Goal: Transaction & Acquisition: Purchase product/service

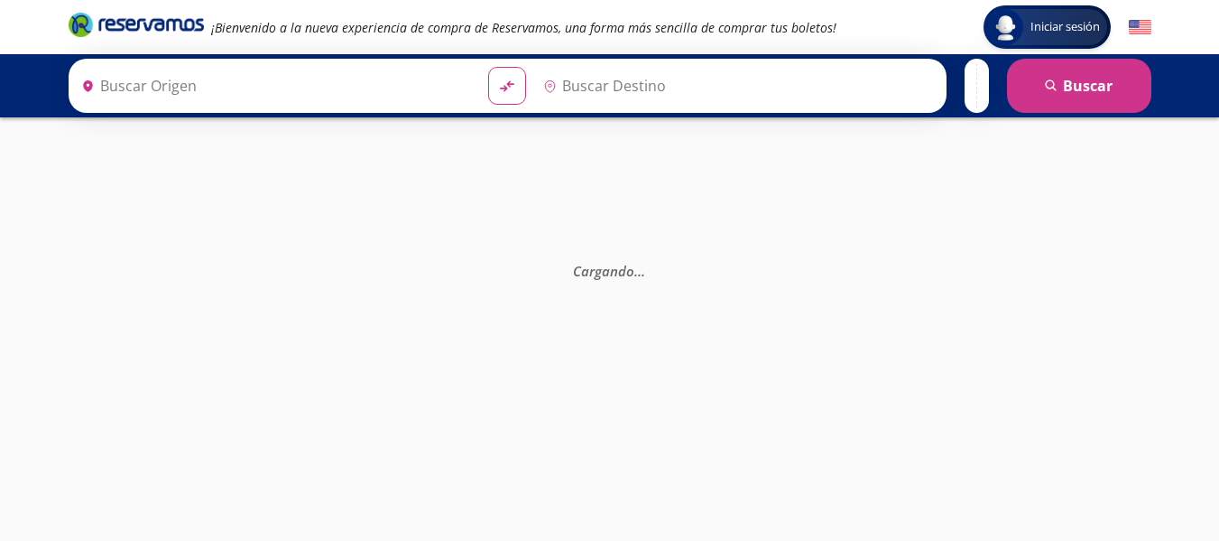
type input "[PERSON_NAME] de Querétaro, [GEOGRAPHIC_DATA]"
type input "[GEOGRAPHIC_DATA], [GEOGRAPHIC_DATA]"
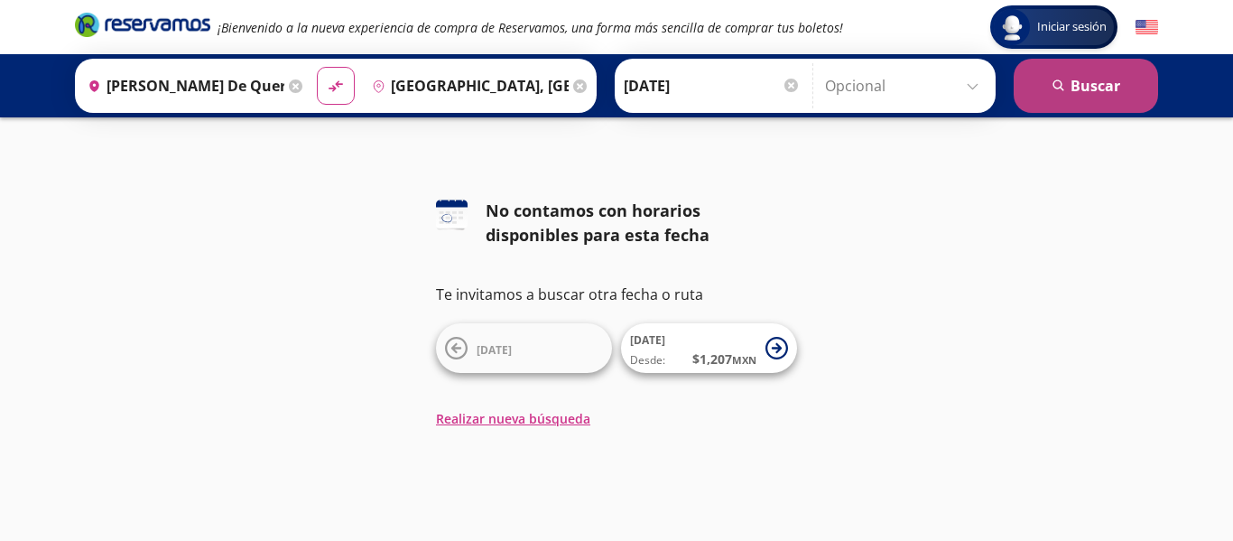
click at [1109, 70] on button "search [GEOGRAPHIC_DATA]" at bounding box center [1086, 86] width 144 height 54
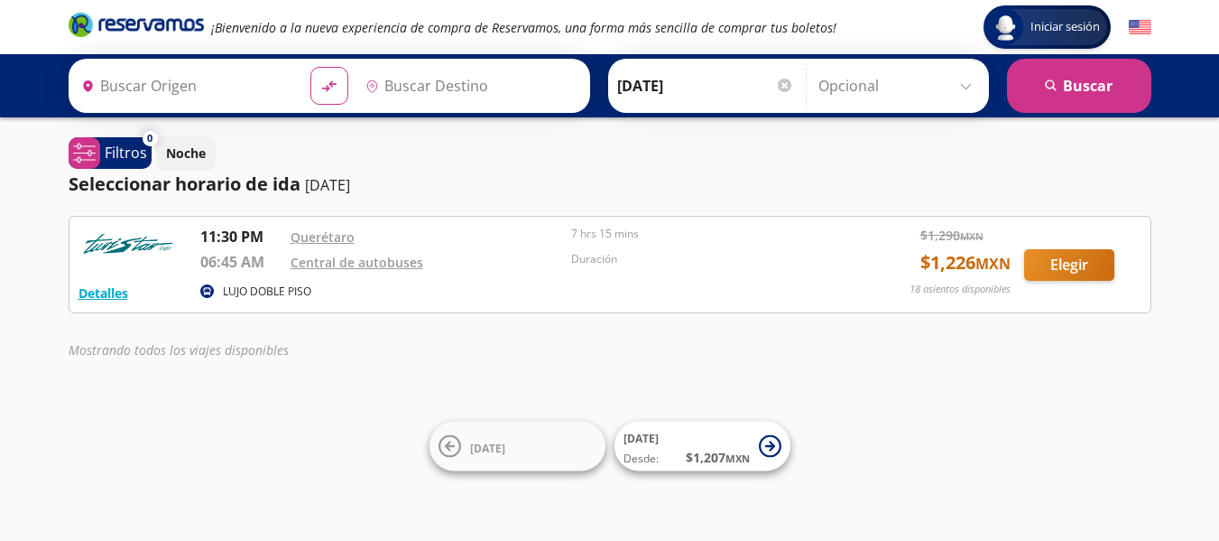
type input "[PERSON_NAME] de Querétaro, [GEOGRAPHIC_DATA]"
type input "[GEOGRAPHIC_DATA], [GEOGRAPHIC_DATA]"
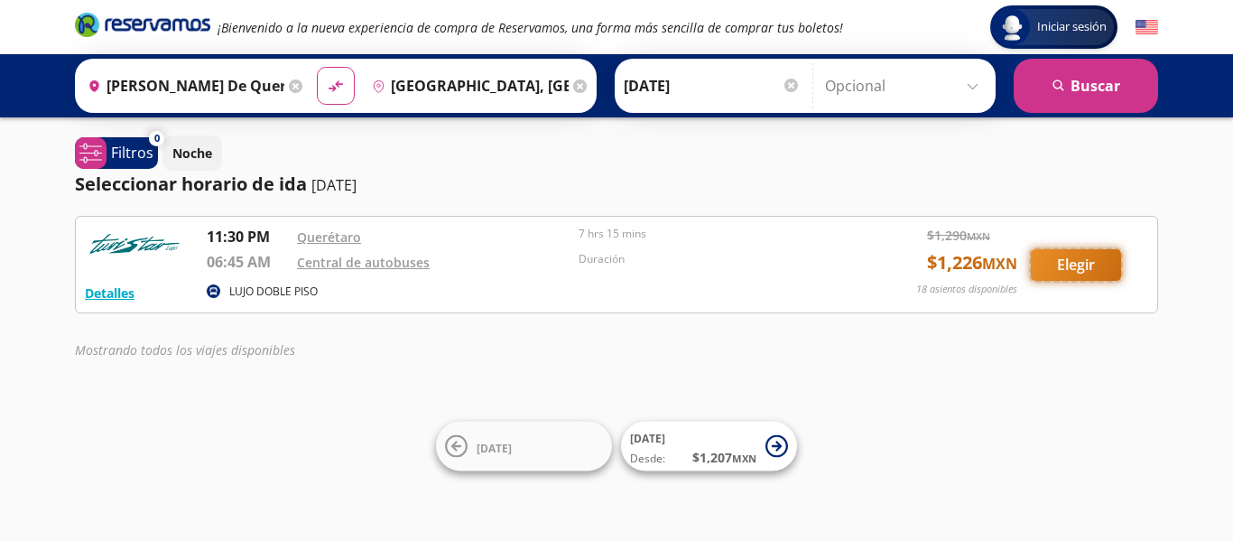
click at [1082, 255] on button "Elegir" at bounding box center [1076, 265] width 90 height 32
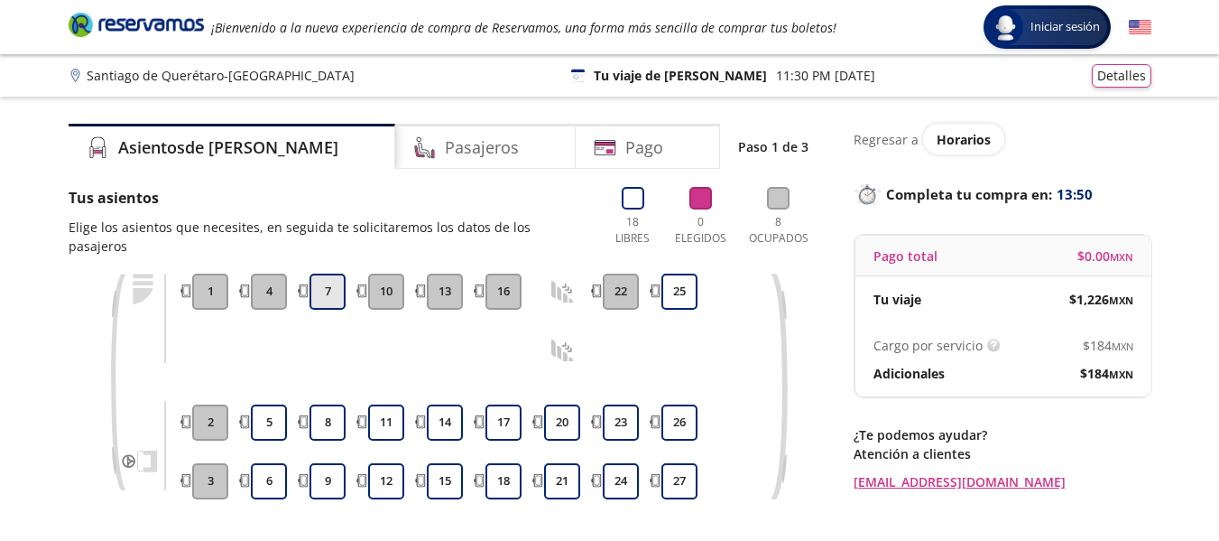
click at [333, 273] on button "7" at bounding box center [328, 291] width 36 height 36
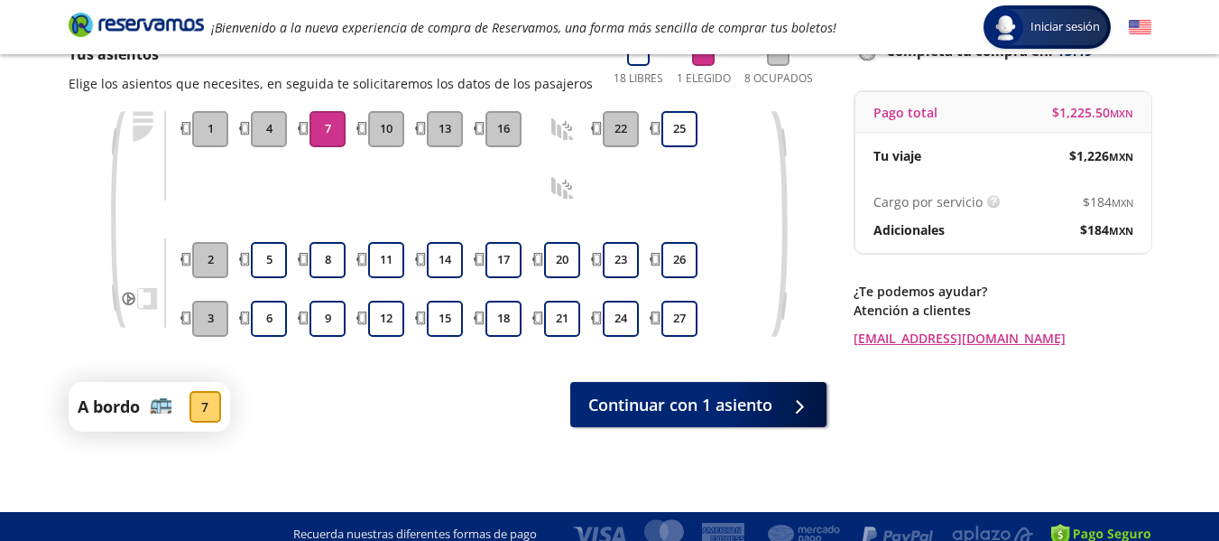
scroll to position [160, 0]
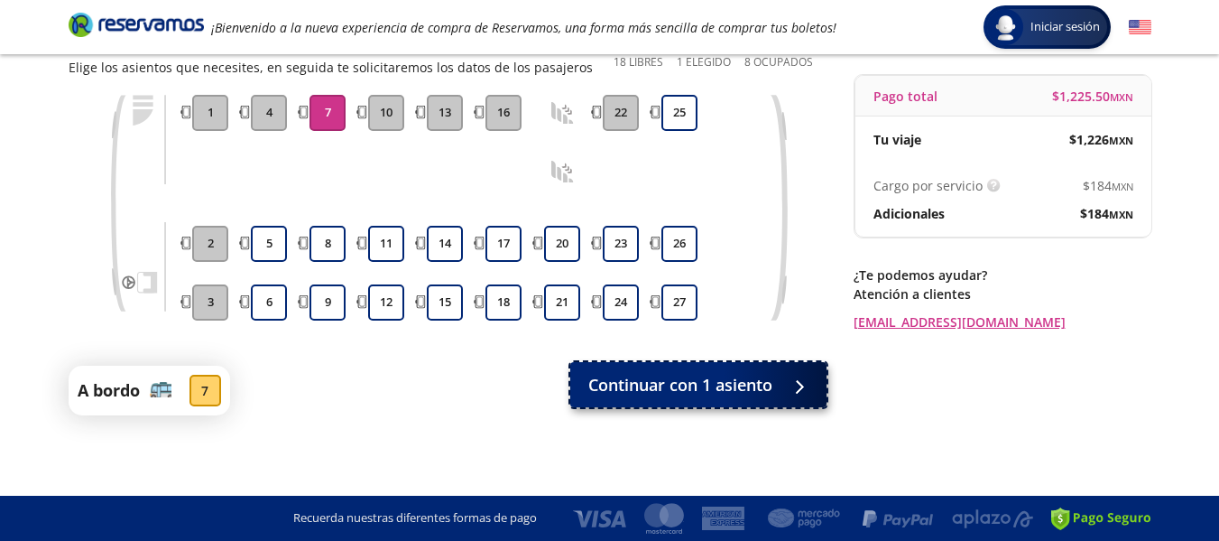
click at [717, 376] on span "Continuar con 1 asiento" at bounding box center [681, 385] width 184 height 24
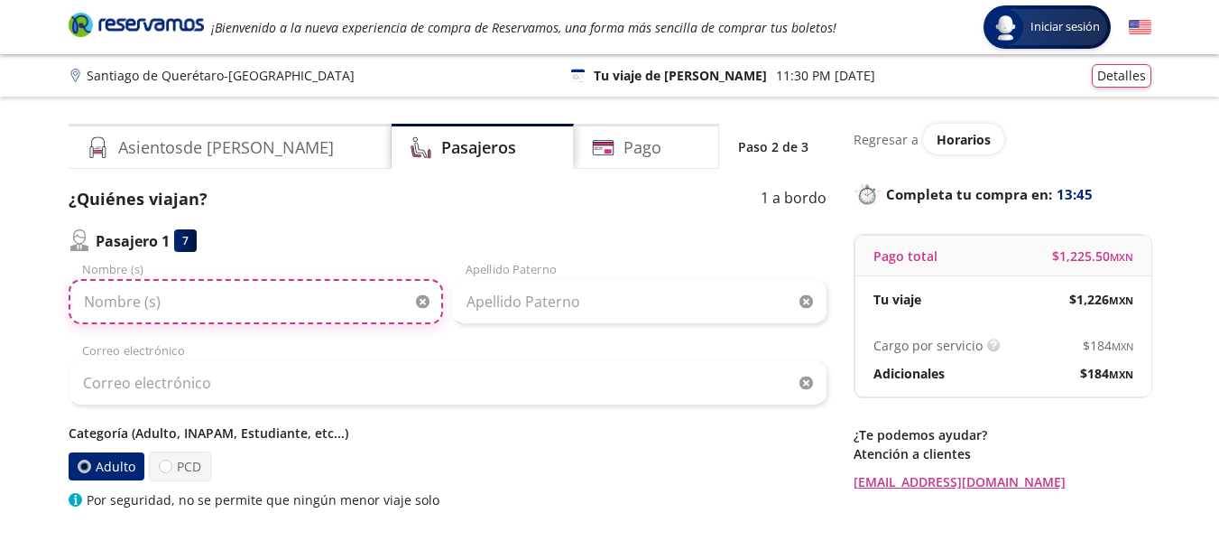
click at [350, 310] on input "Nombre (s)" at bounding box center [256, 301] width 375 height 45
type input "[PERSON_NAME]"
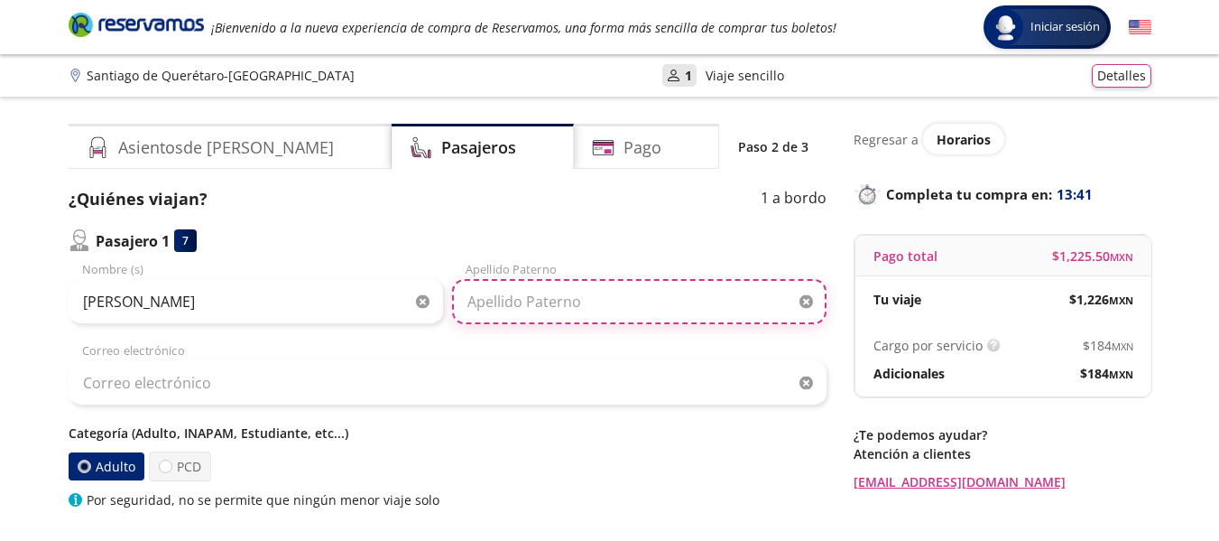
click at [603, 293] on input "Apellido Paterno" at bounding box center [639, 301] width 375 height 45
type input "[PERSON_NAME]"
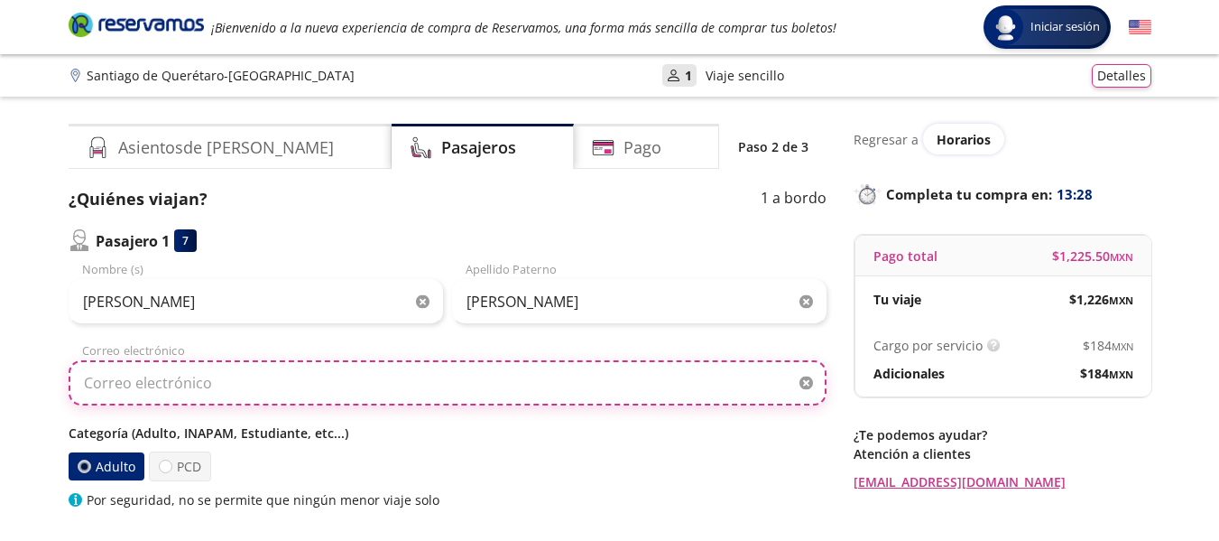
click at [210, 394] on input "Correo electrónico" at bounding box center [448, 382] width 758 height 45
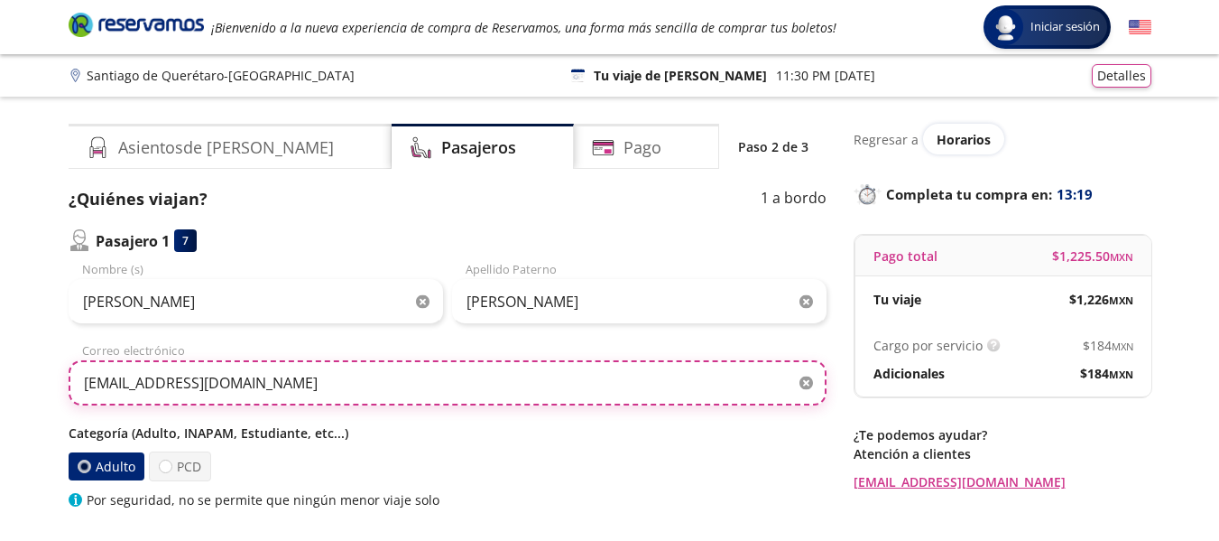
scroll to position [296, 0]
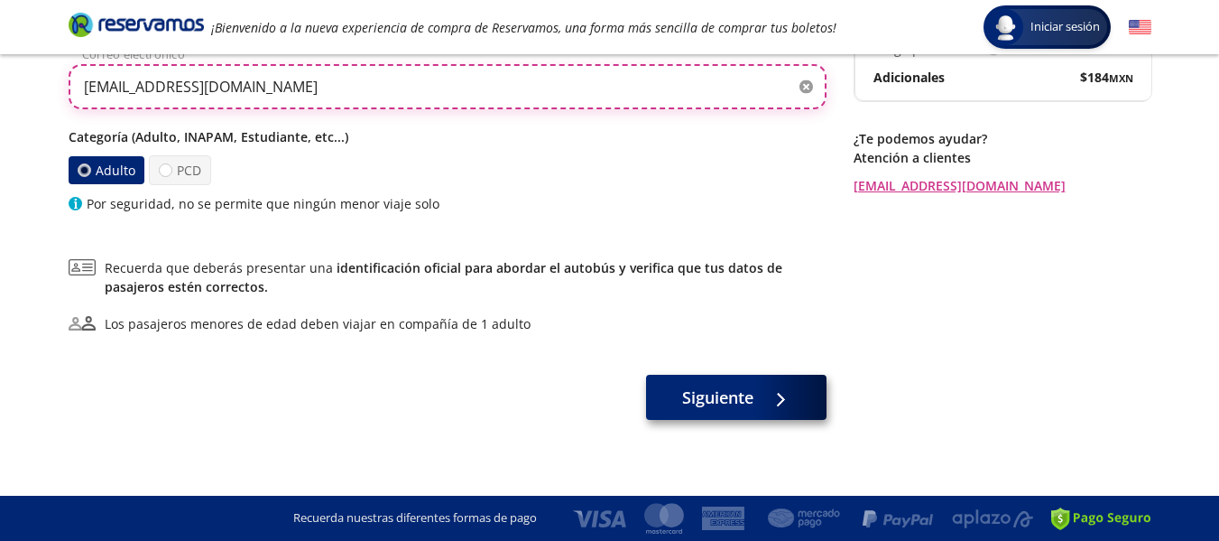
type input "[EMAIL_ADDRESS][DOMAIN_NAME]"
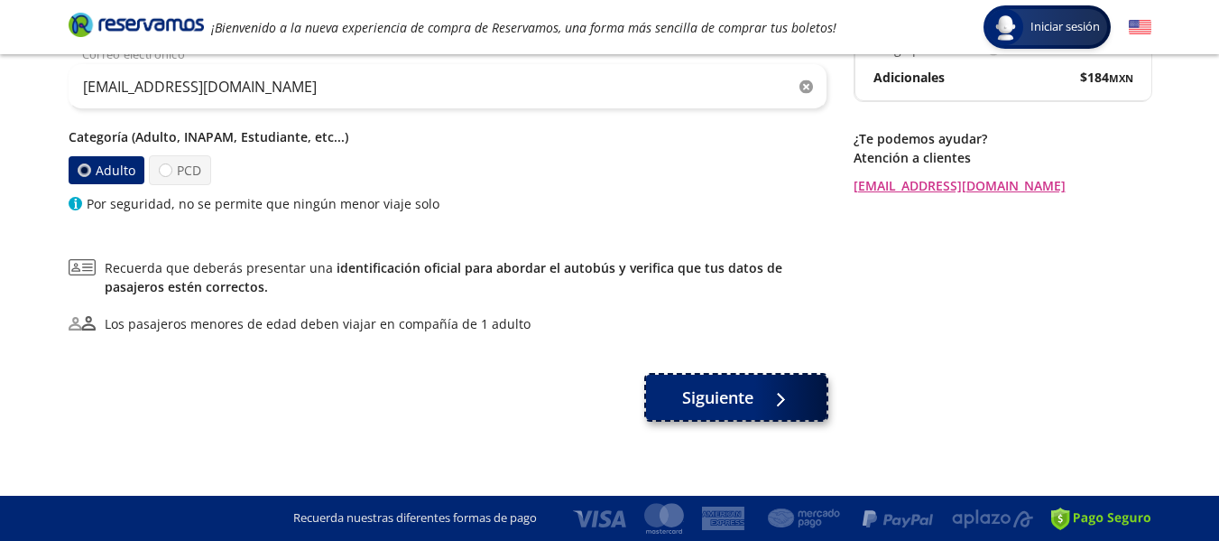
click at [731, 403] on span "Siguiente" at bounding box center [717, 397] width 71 height 24
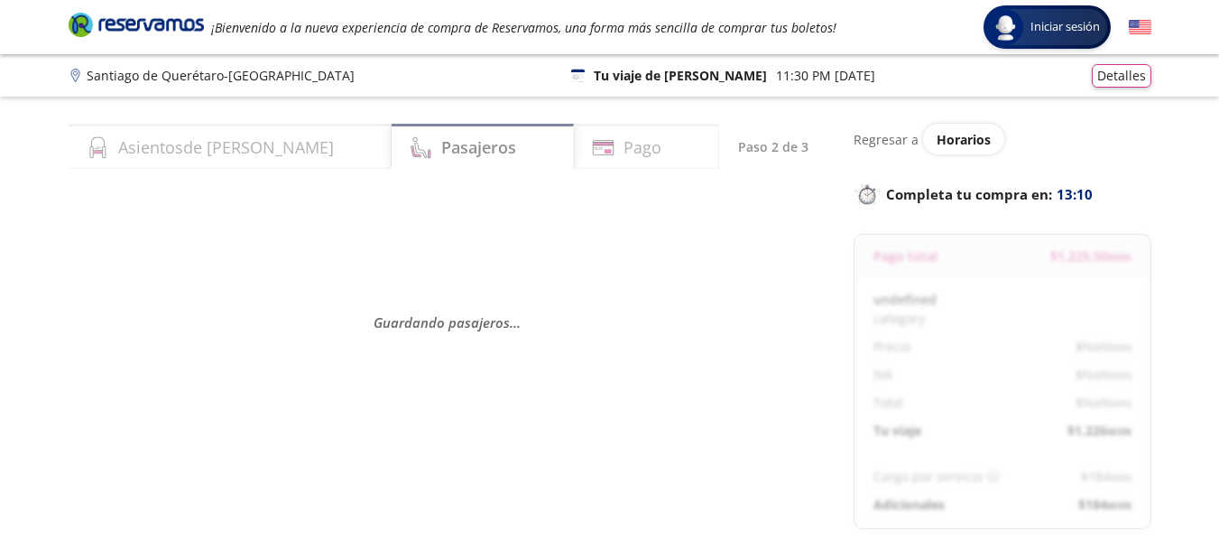
select select "MX"
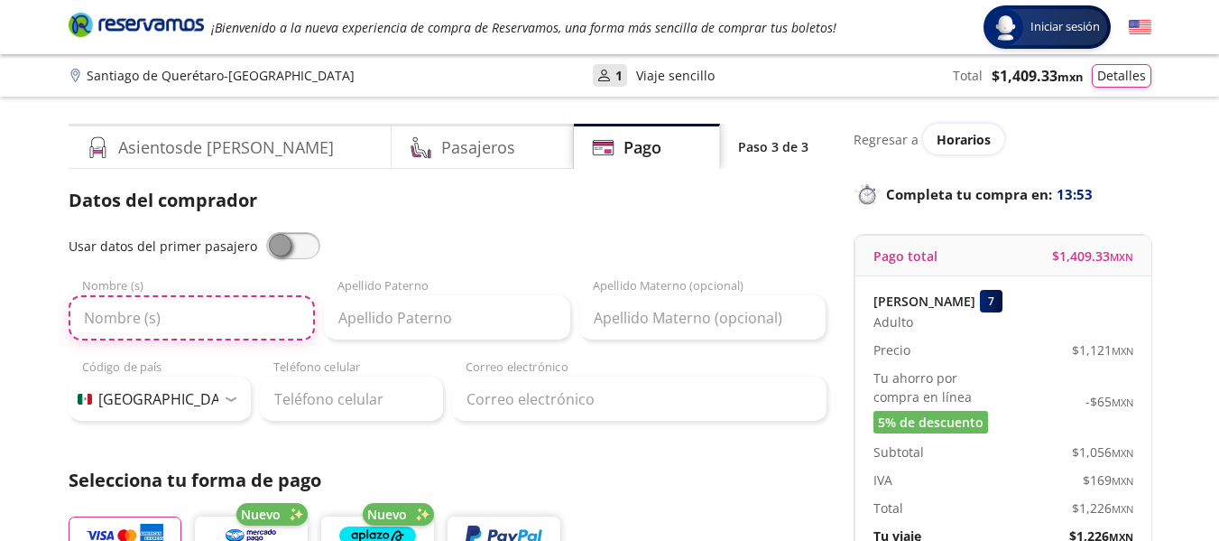
click at [181, 322] on input "Nombre (s)" at bounding box center [192, 317] width 246 height 45
type input "[PERSON_NAME]"
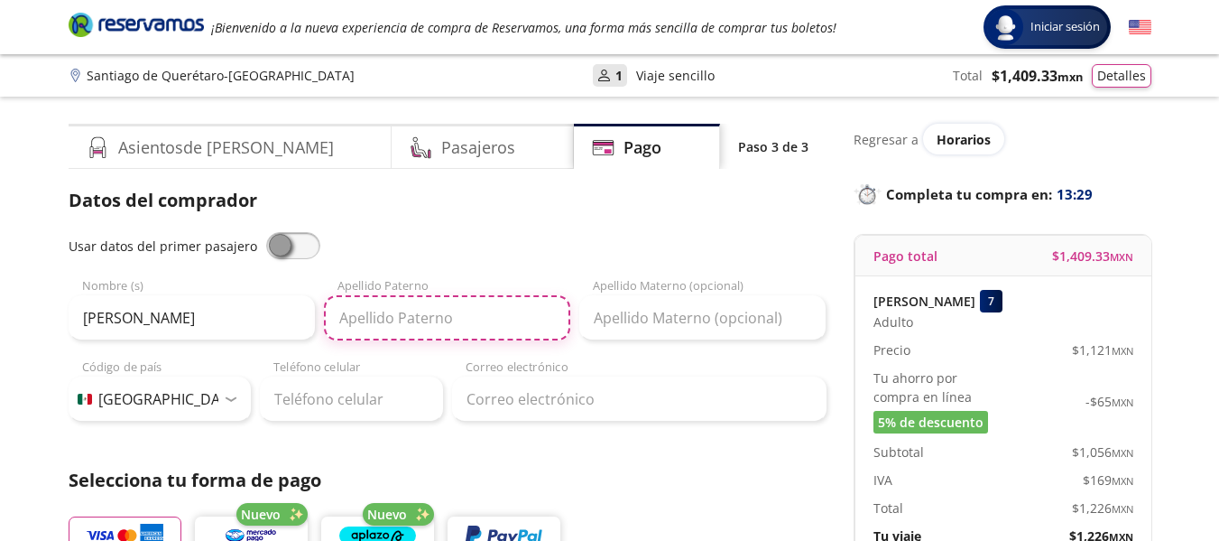
click at [391, 327] on input "Apellido Paterno" at bounding box center [447, 317] width 246 height 45
type input "Carrera"
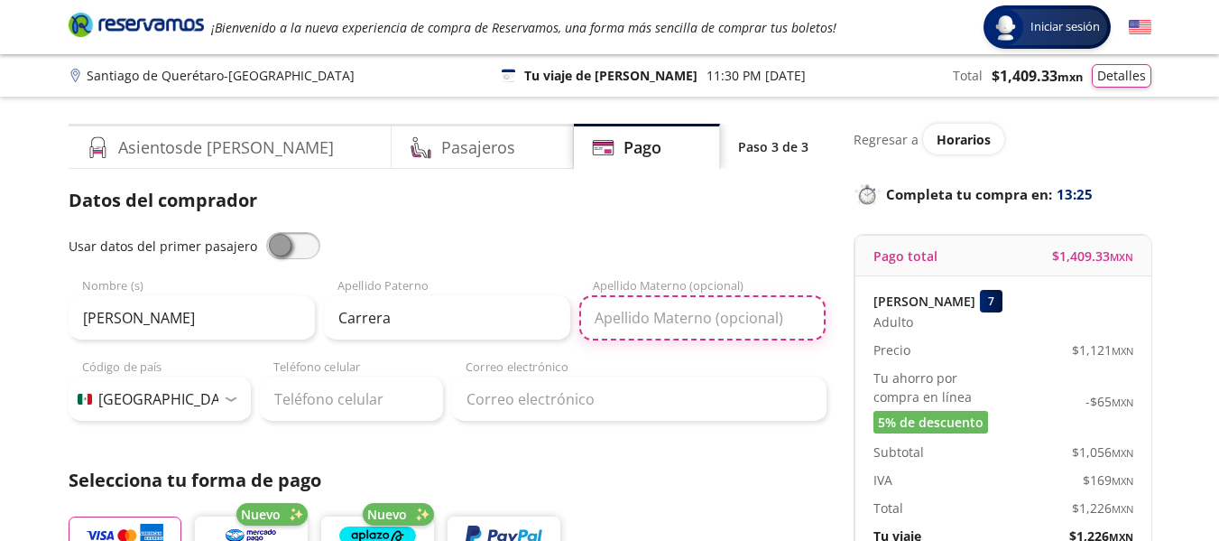
click at [658, 316] on input "Apellido Materno (opcional)" at bounding box center [702, 317] width 246 height 45
type input "[PERSON_NAME]"
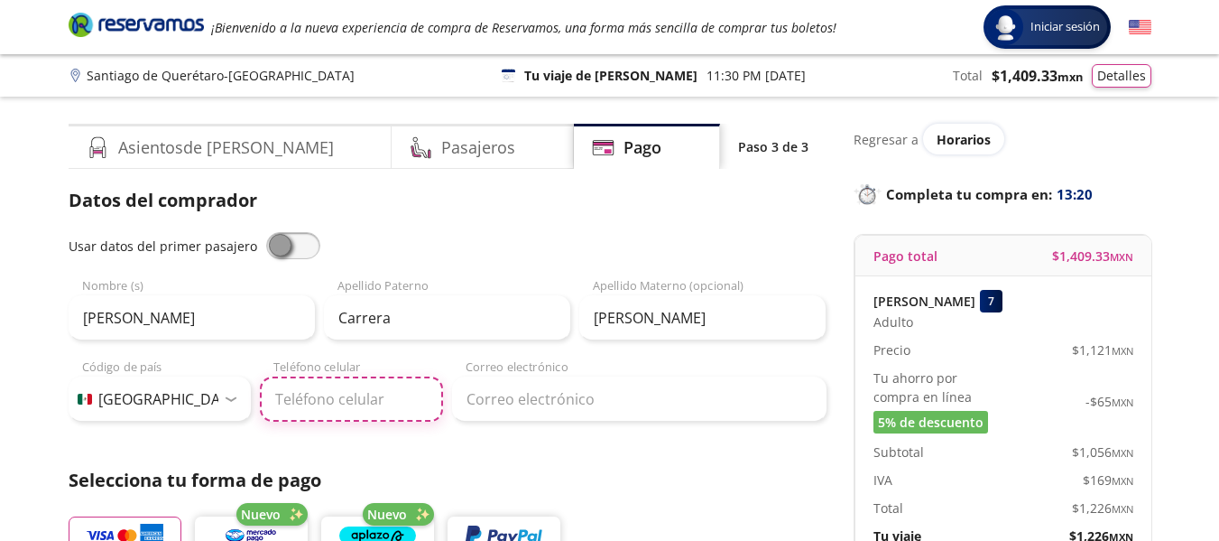
click at [367, 403] on input "Teléfono celular" at bounding box center [351, 398] width 183 height 45
type input "[PHONE_NUMBER]"
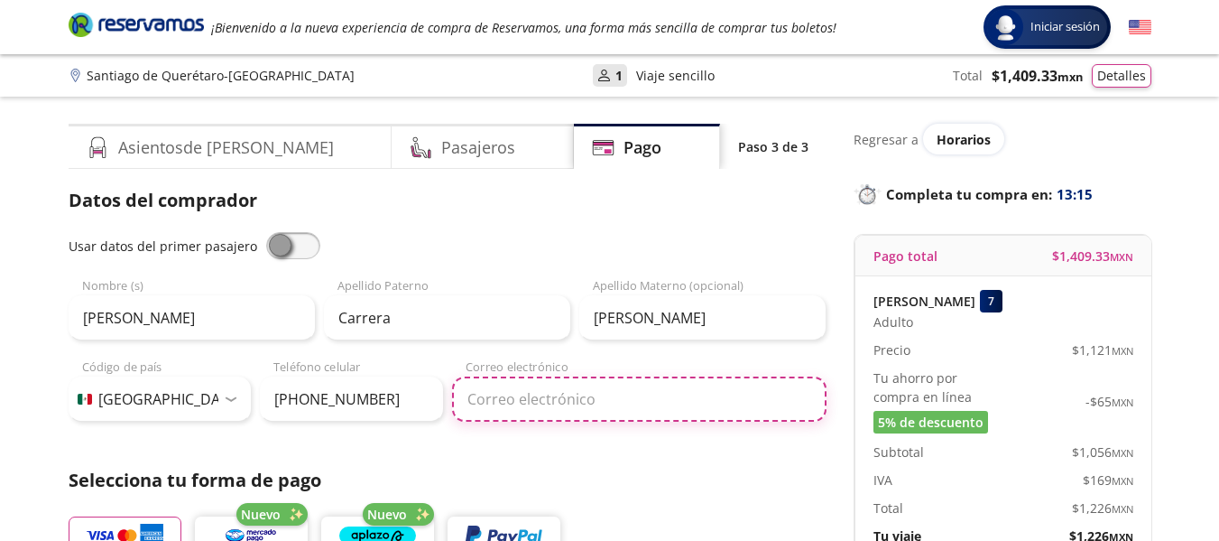
click at [587, 400] on input "Correo electrónico" at bounding box center [639, 398] width 375 height 45
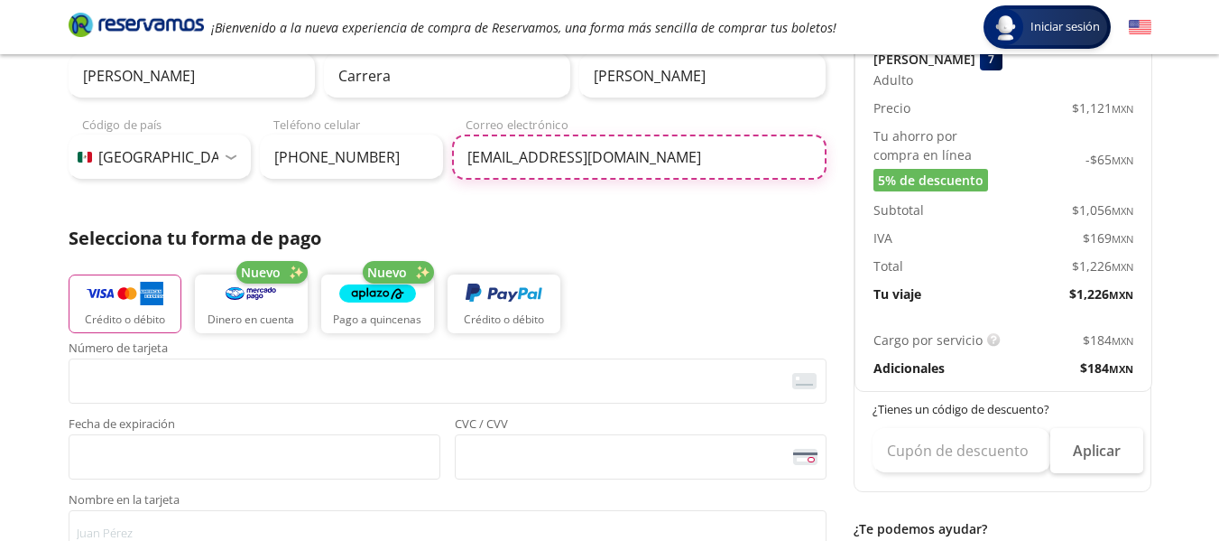
scroll to position [358, 0]
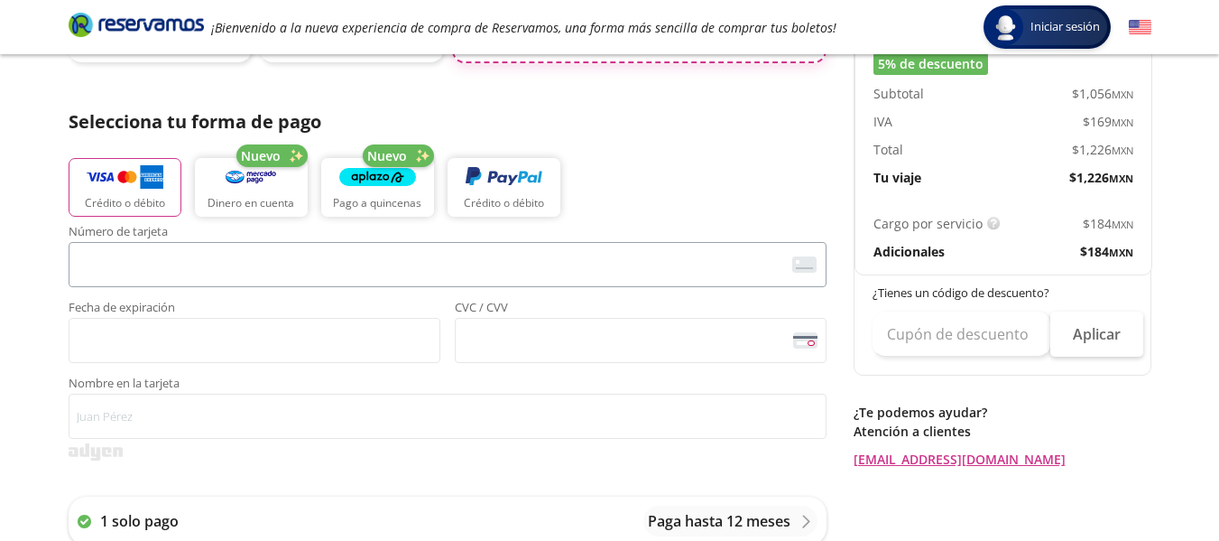
type input "[EMAIL_ADDRESS][DOMAIN_NAME]"
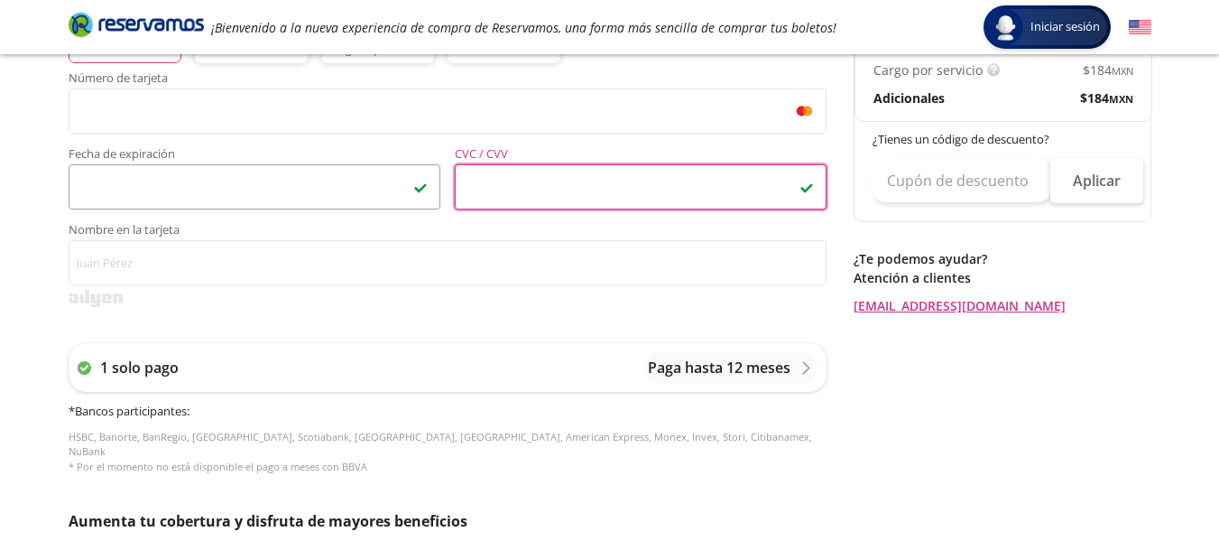
scroll to position [513, 0]
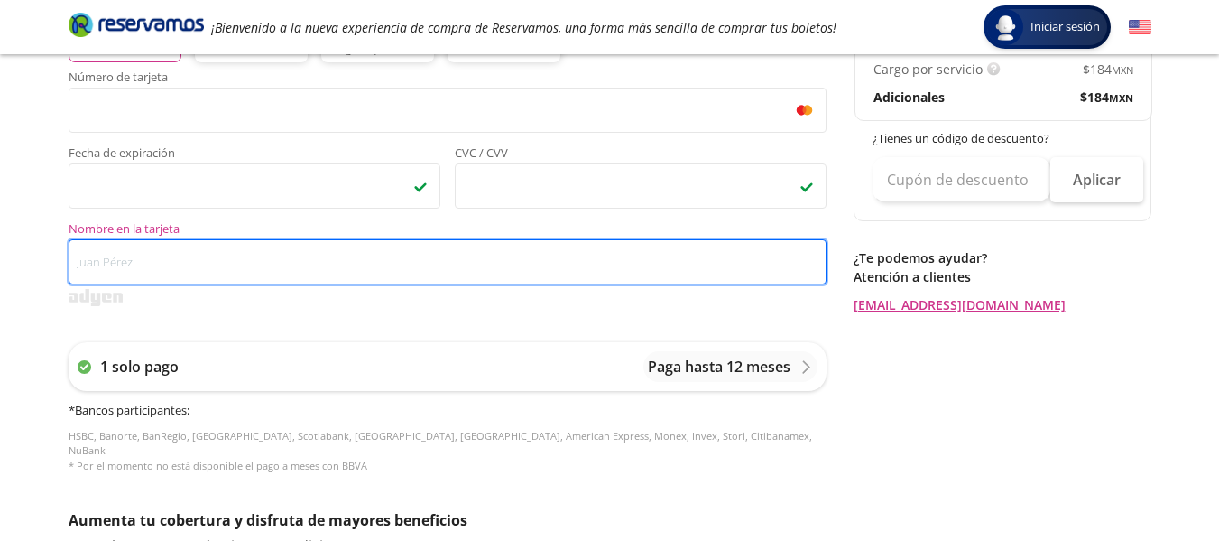
click at [142, 259] on input "Nombre en la tarjeta" at bounding box center [448, 261] width 758 height 45
type input "[PERSON_NAME] [PERSON_NAME]"
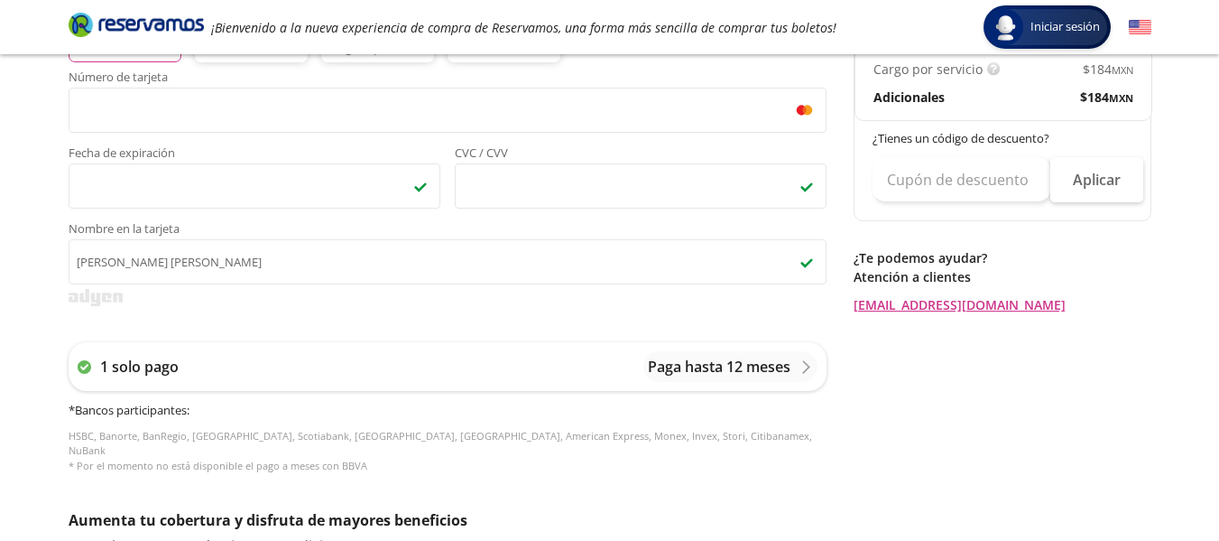
click at [539, 338] on div "1 solo pago Paga hasta 12 meses * Bancos participantes : HSBC, Banorte, BanRegi…" at bounding box center [448, 407] width 758 height 167
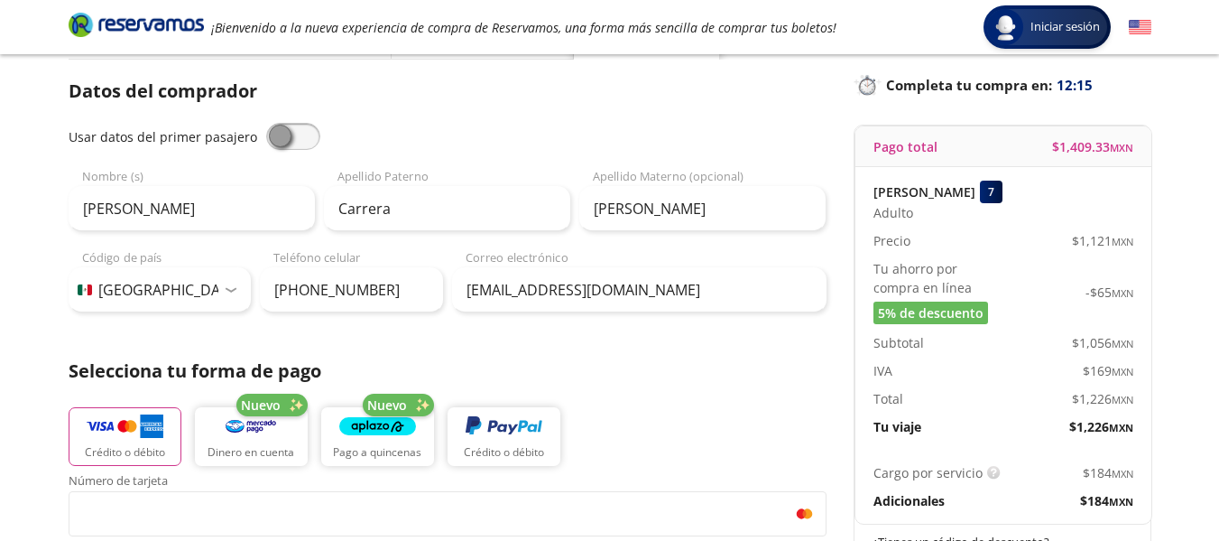
scroll to position [110, 0]
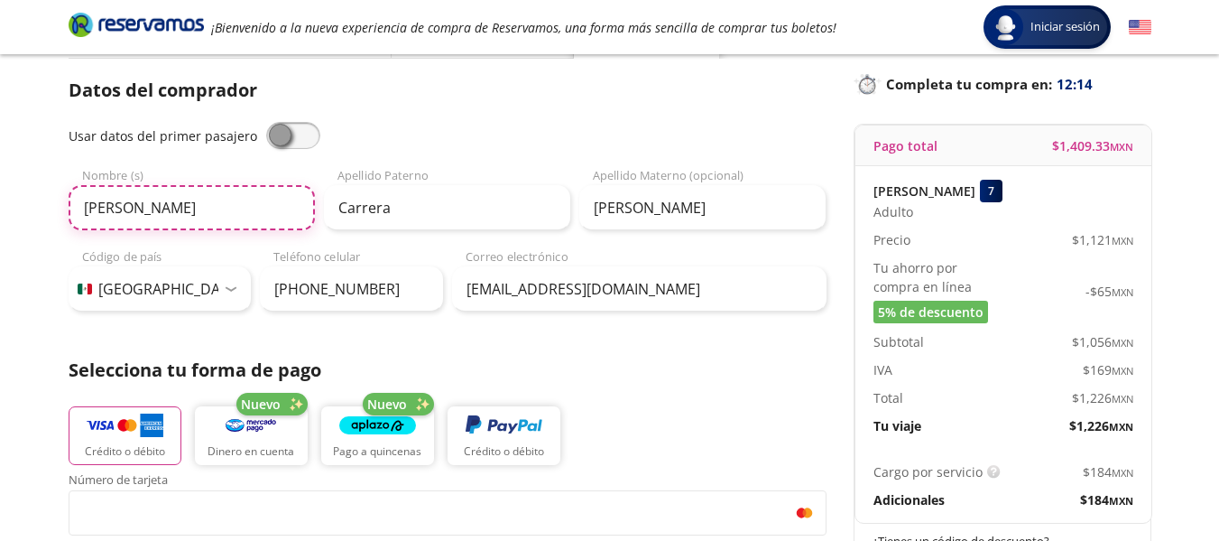
click at [227, 207] on input "[PERSON_NAME]" at bounding box center [192, 207] width 246 height 45
type input "L"
type input "alejadra"
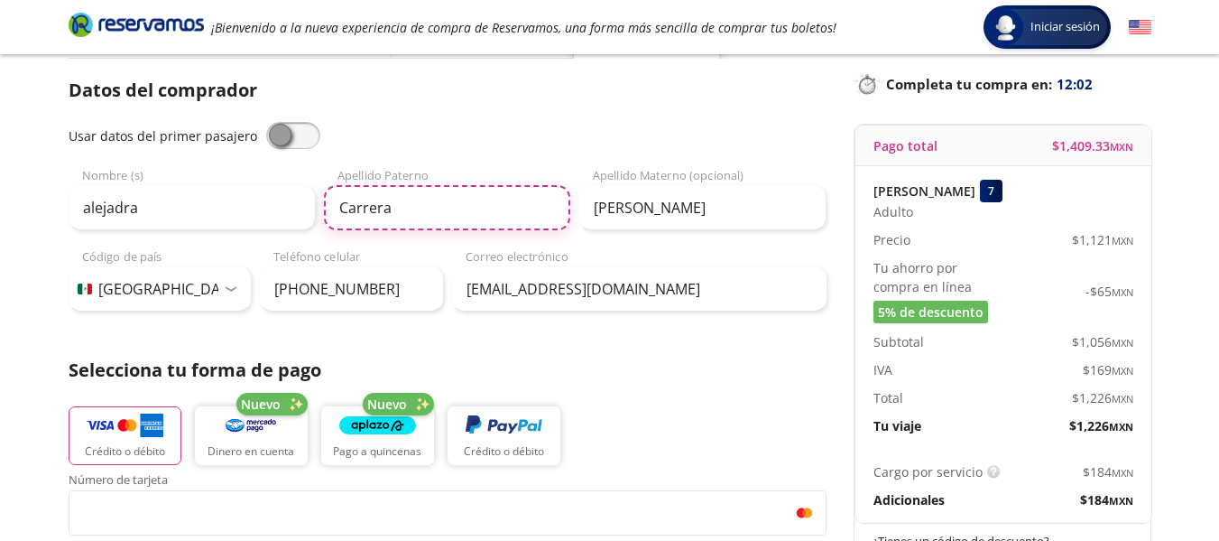
click at [399, 207] on input "Carrera" at bounding box center [447, 207] width 246 height 45
type input "C"
type input "[PERSON_NAME]"
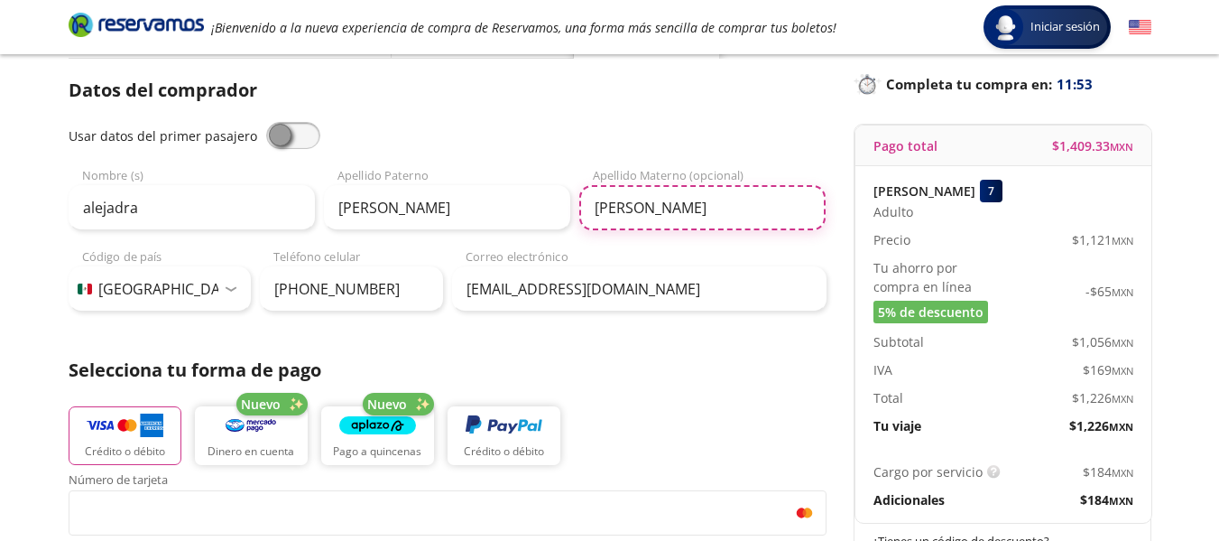
click at [699, 210] on input "[PERSON_NAME]" at bounding box center [702, 207] width 246 height 45
type input "F"
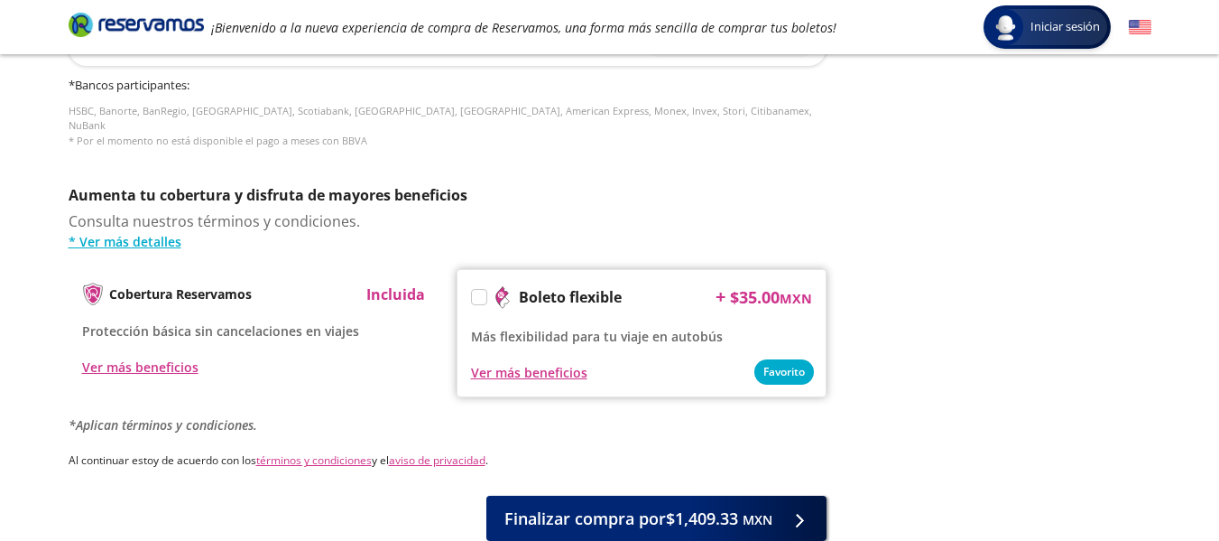
scroll to position [858, 0]
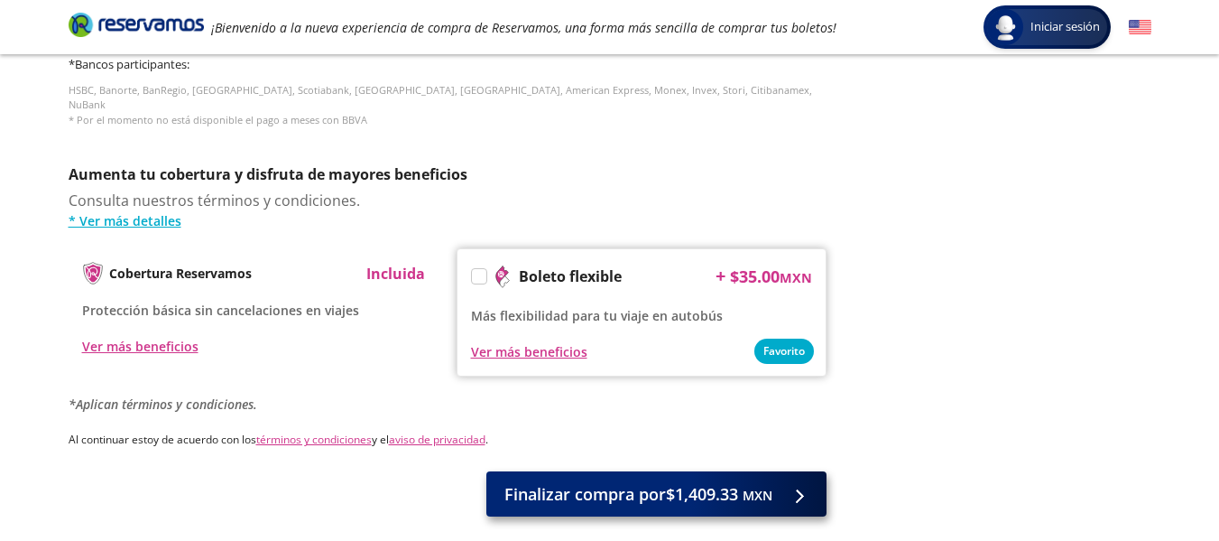
type input "de carrera"
click at [613, 482] on span "Finalizar compra por $1,409.33 MXN" at bounding box center [639, 494] width 268 height 24
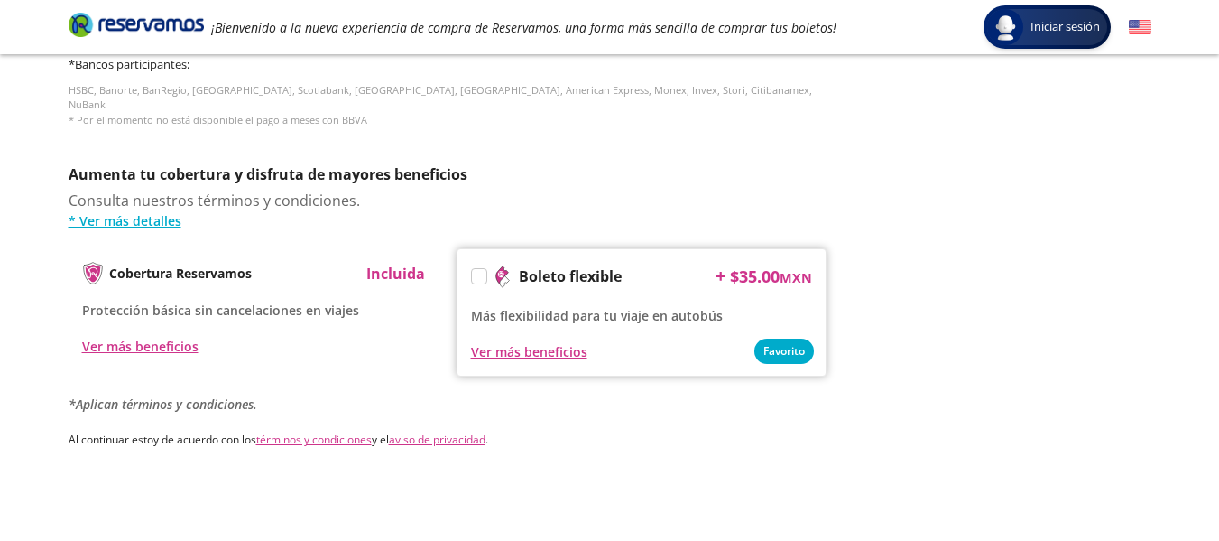
scroll to position [0, 0]
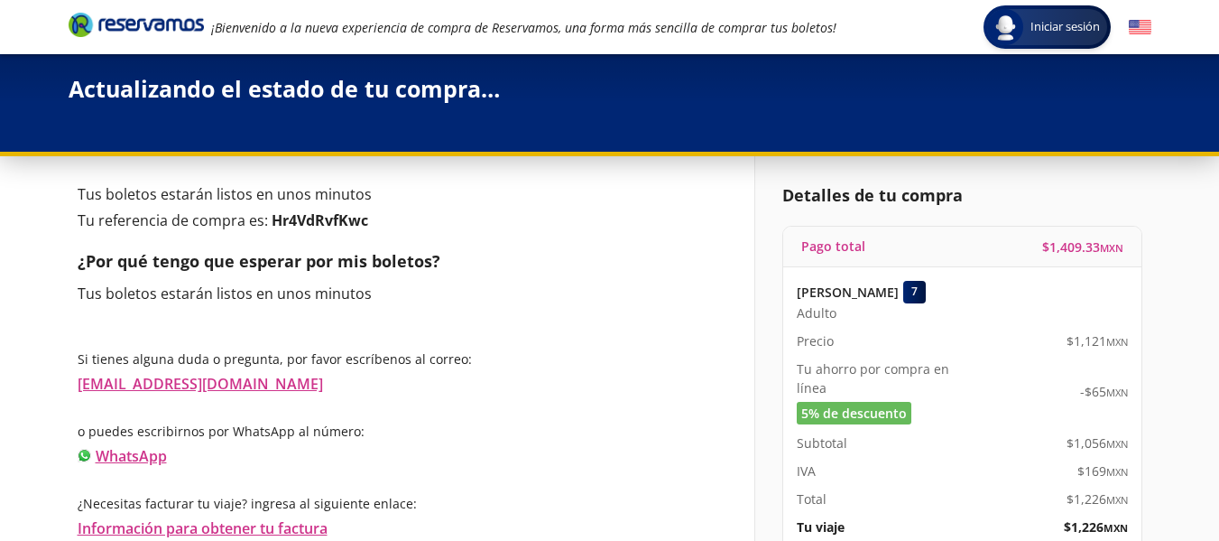
click at [613, 471] on div "Si tienes alguna [PERSON_NAME] o pregunta, por favor escríbenos al correo: [EMA…" at bounding box center [403, 444] width 650 height 190
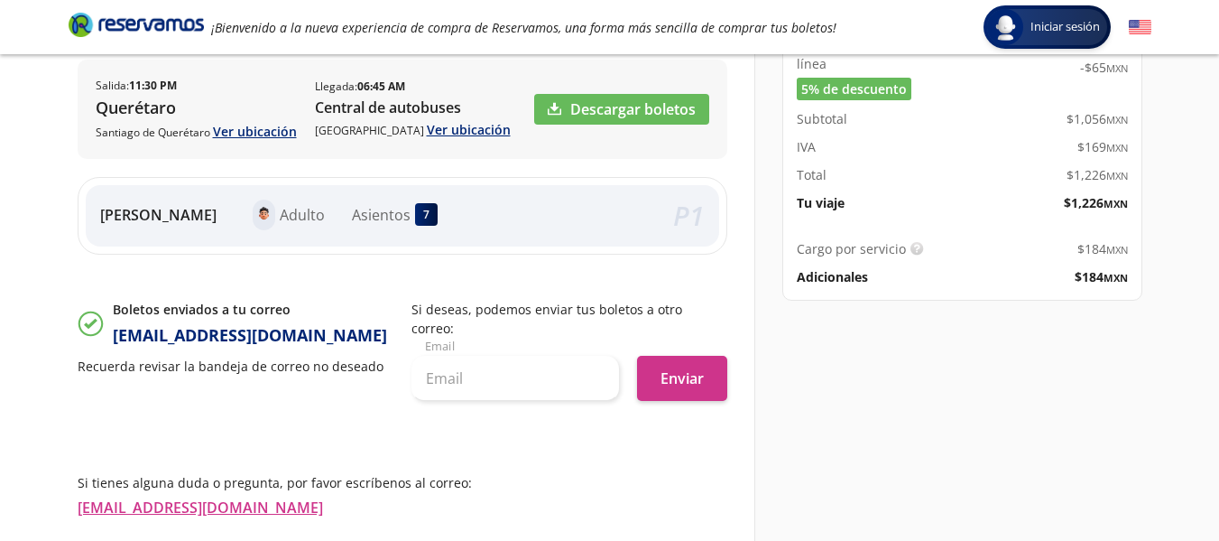
scroll to position [325, 0]
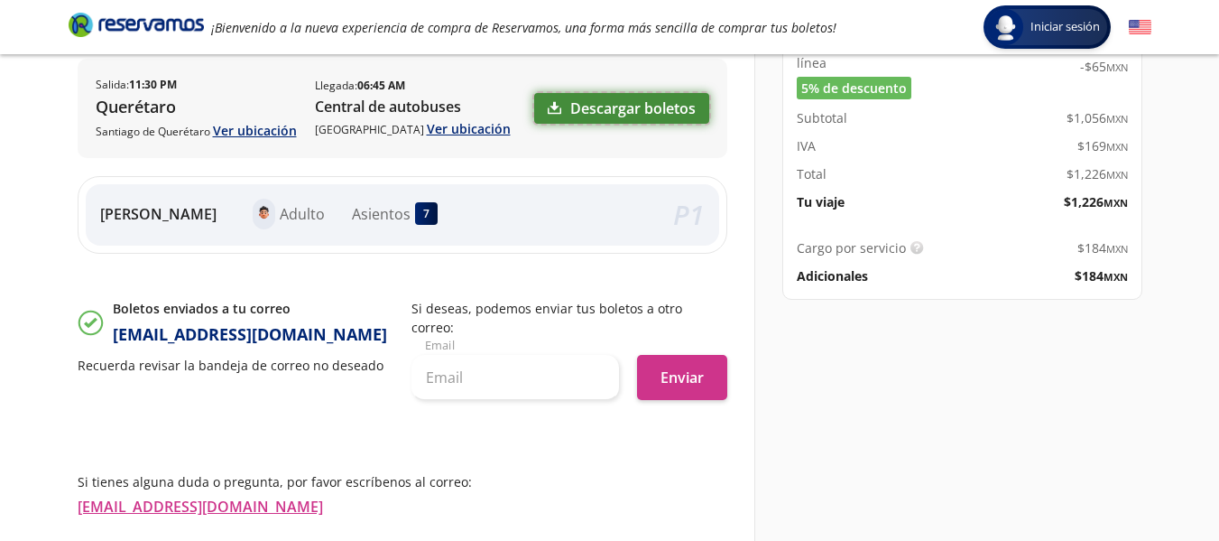
click at [607, 116] on link "Descargar boletos" at bounding box center [621, 108] width 175 height 31
